Goal: Information Seeking & Learning: Learn about a topic

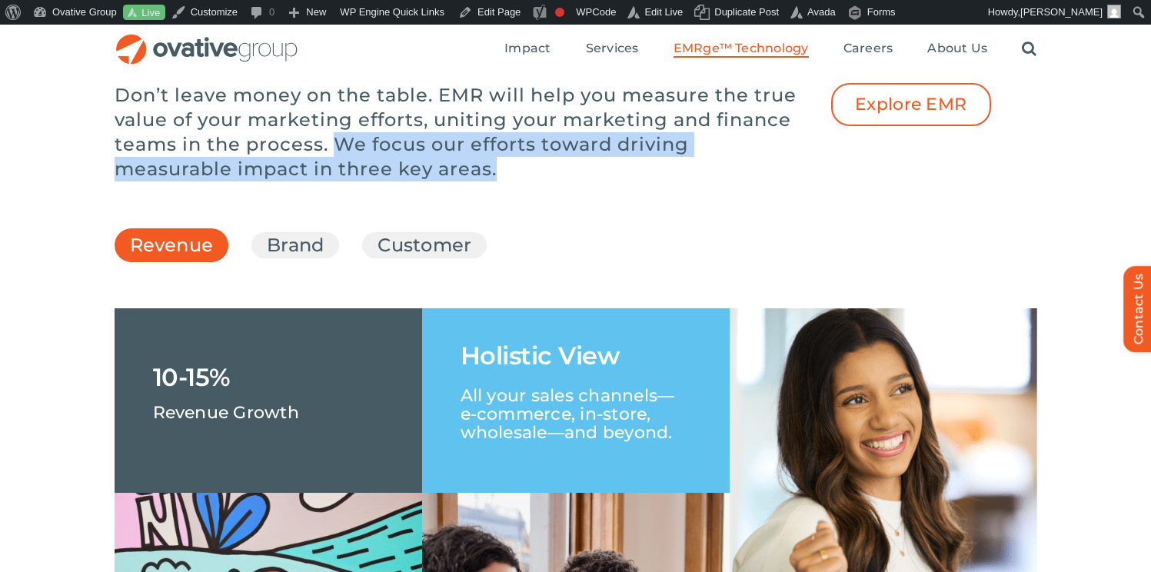
click at [770, 181] on p "Don’t leave money on the table. EMR will help you measure the true value of you…" at bounding box center [461, 132] width 692 height 98
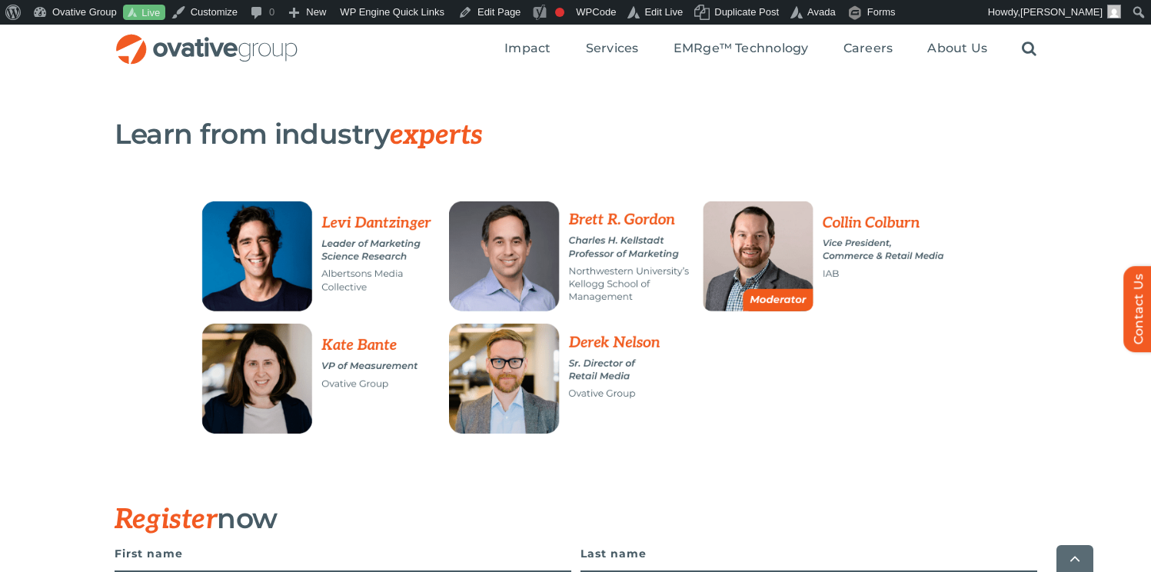
scroll to position [387, 0]
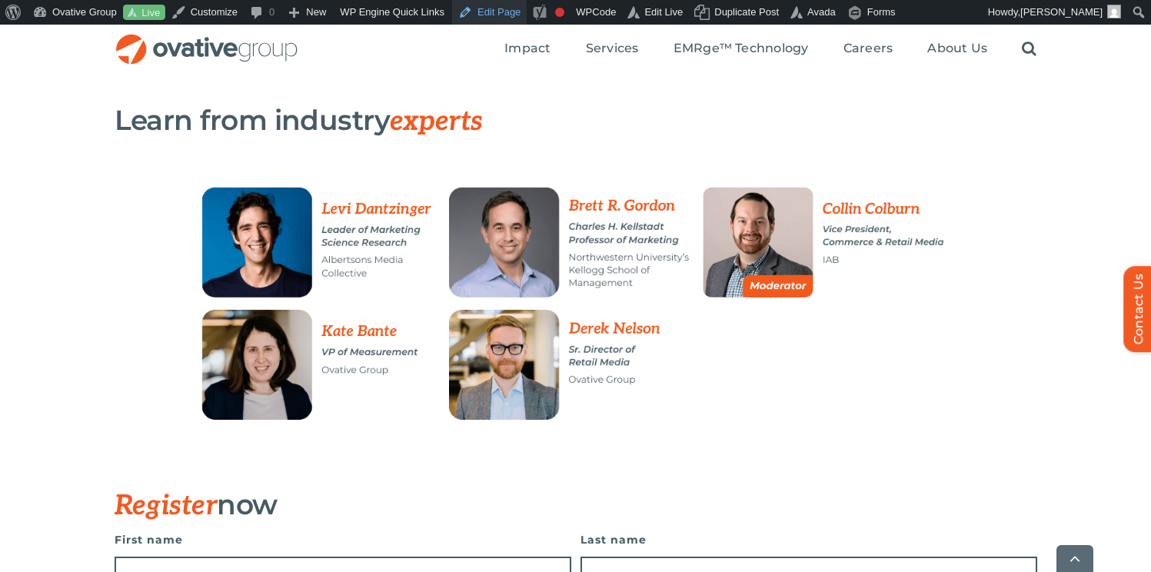
click at [512, 10] on link "Edit Page" at bounding box center [489, 12] width 75 height 25
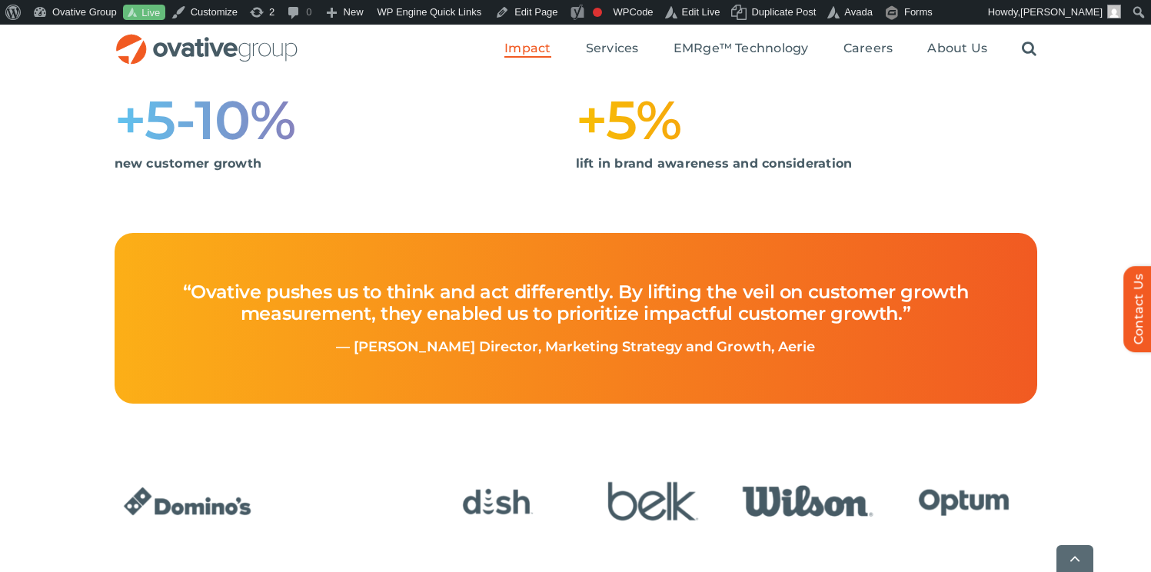
scroll to position [779, 0]
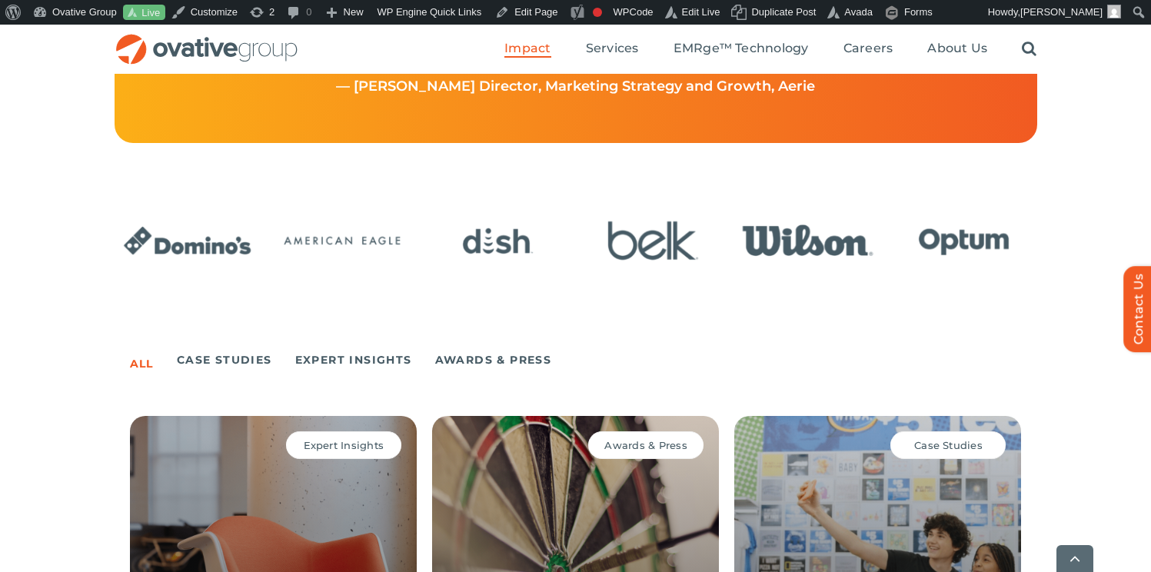
scroll to position [1058, 0]
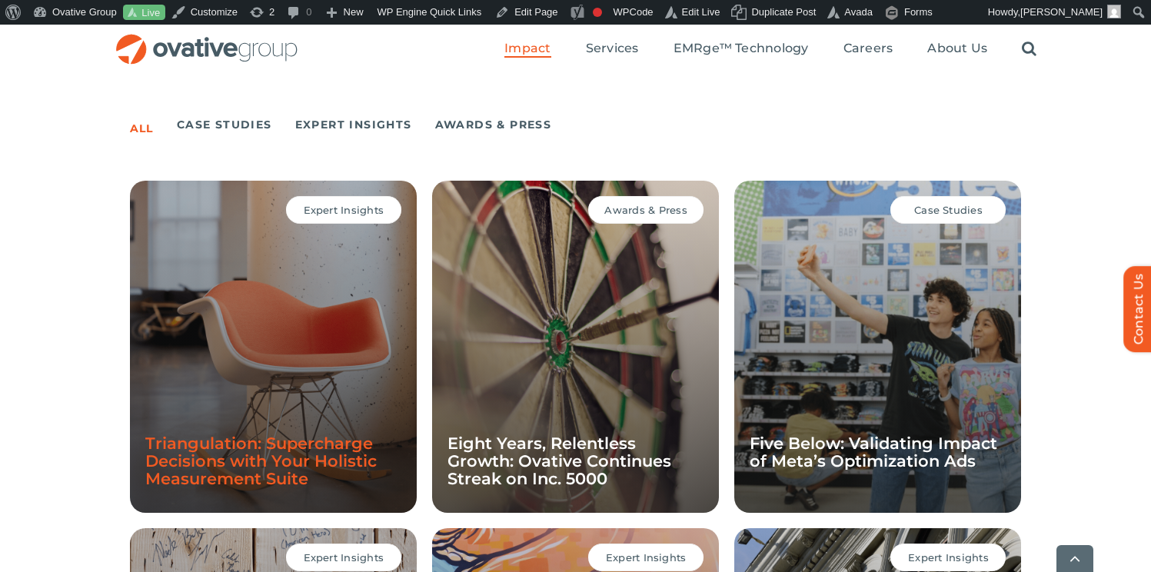
click at [246, 434] on link "Triangulation: Supercharge Decisions with Your Holistic Measurement Suite" at bounding box center [260, 461] width 231 height 55
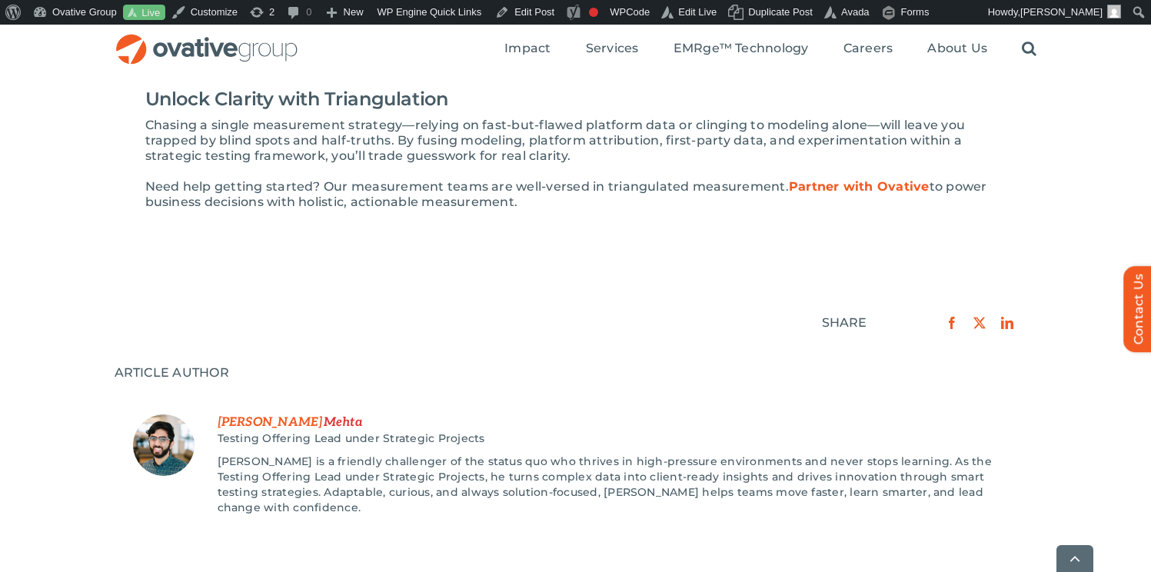
scroll to position [2467, 0]
